Goal: Use online tool/utility: Utilize a website feature to perform a specific function

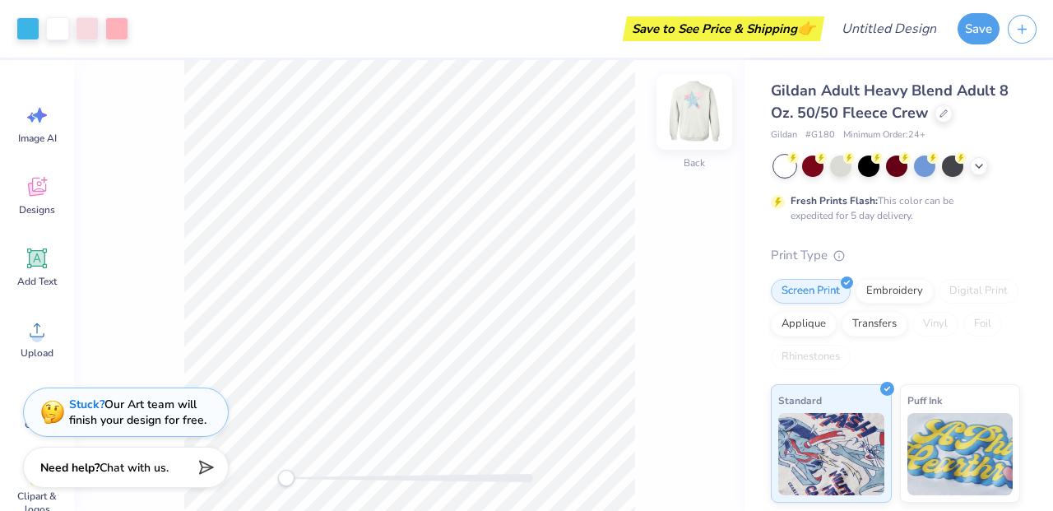
click at [692, 137] on img at bounding box center [694, 112] width 66 height 66
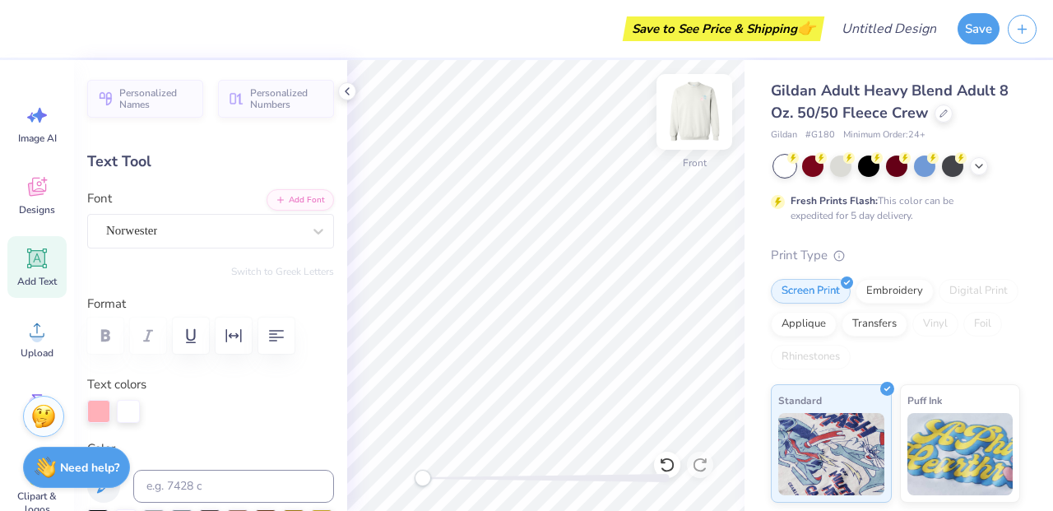
type textarea "S"
type input "1.04"
type input "1.93"
type input "8.81"
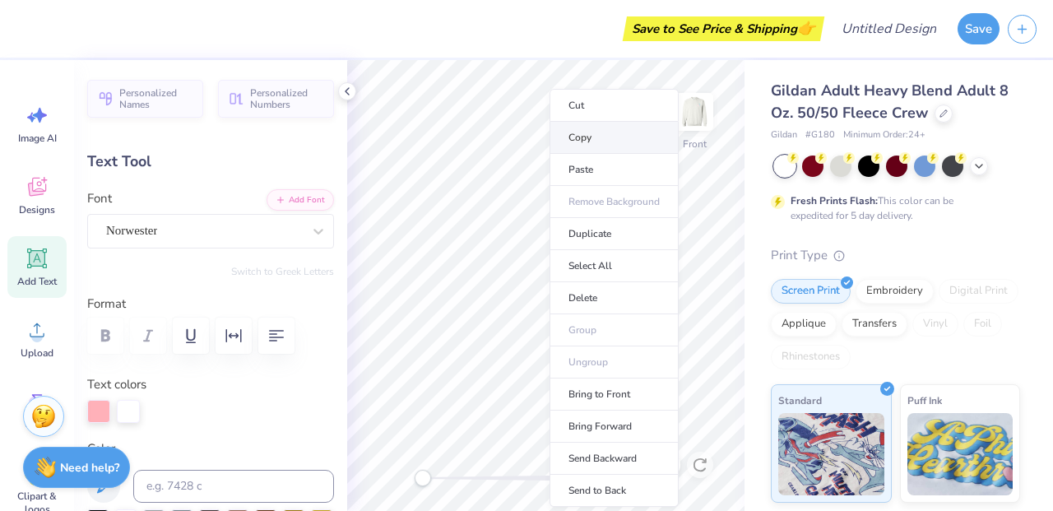
click at [585, 142] on li "Copy" at bounding box center [613, 138] width 129 height 32
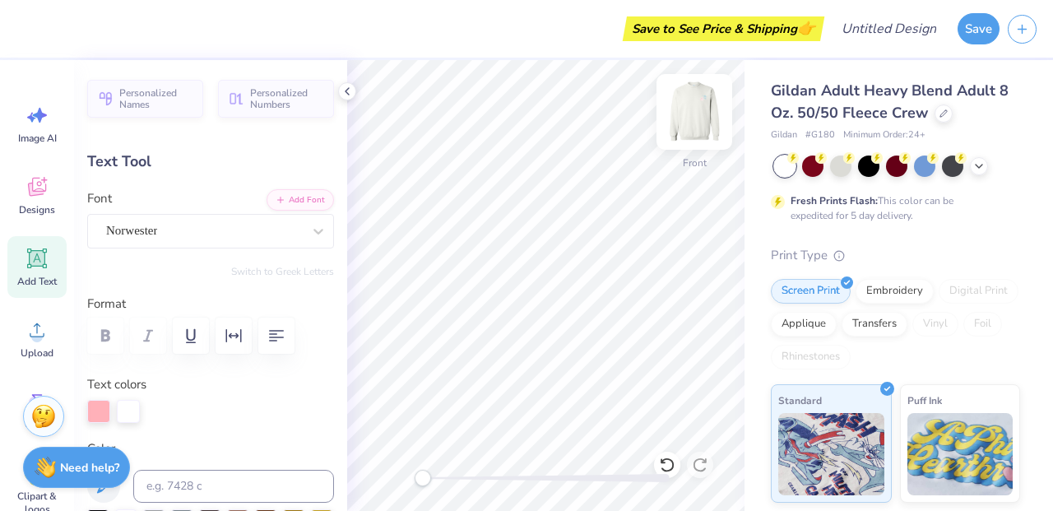
type input "2.12"
type input "3.95"
type input "16.68"
